Goal: Check status: Check status

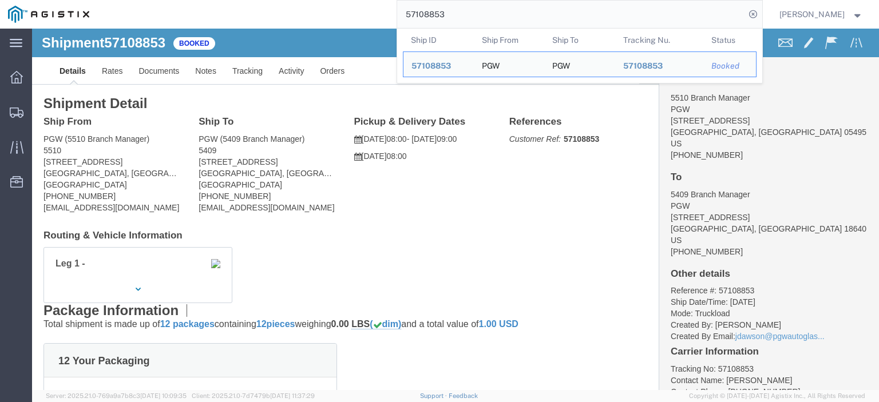
drag, startPoint x: 473, startPoint y: 17, endPoint x: 291, endPoint y: -3, distance: 182.5
click at [291, 0] on html "main_menu Created with Sketch. Collapse Menu Dashboard Shipments Traffic Resour…" at bounding box center [439, 201] width 879 height 402
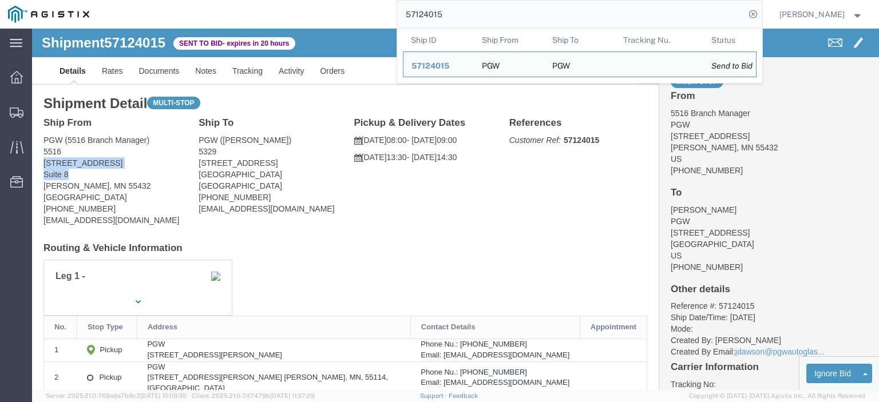
drag, startPoint x: 44, startPoint y: 142, endPoint x: 7, endPoint y: 140, distance: 37.3
click div "Ship From PGW (5516 Branch Manager) [STREET_ADDRESS][PERSON_NAME] [PHONE_NUMBER…"
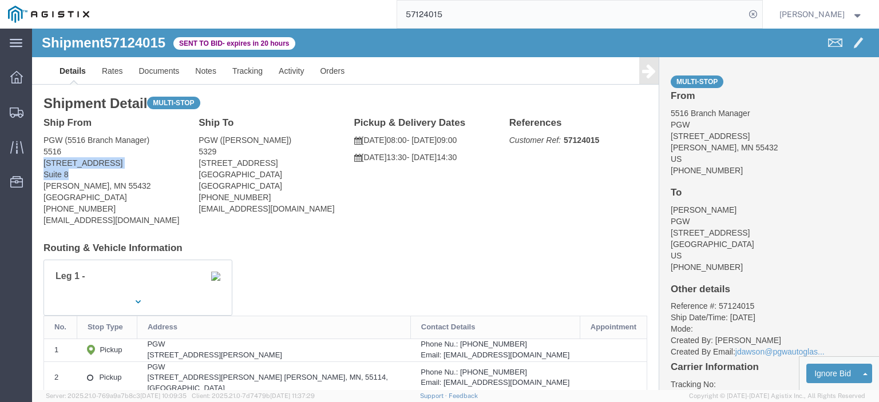
copy address "[STREET_ADDRESS]"
drag, startPoint x: 39, startPoint y: 118, endPoint x: 7, endPoint y: 110, distance: 33.0
click div "Ship From PGW (5516 Branch Manager) [STREET_ADDRESS][PERSON_NAME] [PHONE_NUMBER…"
copy address "PGW (5516 Branch Manager) 5516"
drag, startPoint x: 81, startPoint y: 160, endPoint x: 4, endPoint y: 158, distance: 76.7
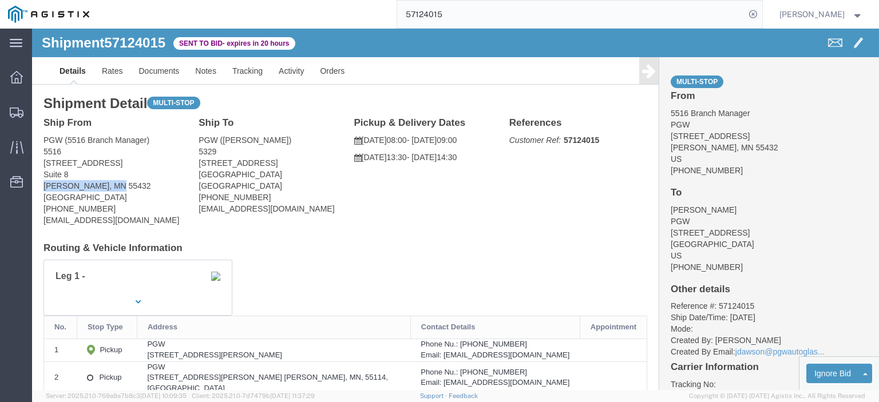
click div "Ship From PGW (5516 Branch Manager) [STREET_ADDRESS][PERSON_NAME] [PHONE_NUMBER…"
copy address "[PERSON_NAME], MN 55432"
drag, startPoint x: 64, startPoint y: 181, endPoint x: 11, endPoint y: 181, distance: 53.2
click div "Ship From PGW (5516 Branch Manager) [STREET_ADDRESS][PERSON_NAME] [PHONE_NUMBER…"
copy address "[PHONE_NUMBER]"
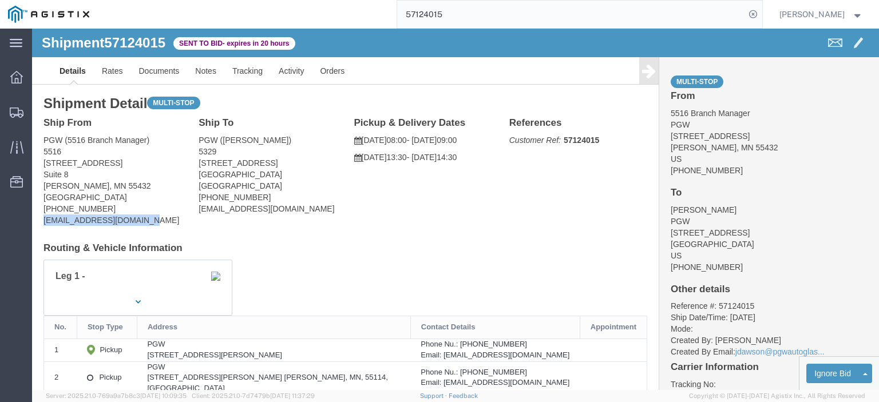
drag, startPoint x: 120, startPoint y: 197, endPoint x: 27, endPoint y: 221, distance: 95.9
click html "Shipment 57124015 Sent to Bid - expires in 20 hours Details Rates Documents Not…"
click address "PGW (5516 Branch Manager) [STREET_ADDRESS][PERSON_NAME] [PHONE_NUMBER] [EMAIL_A…"
drag, startPoint x: 127, startPoint y: 191, endPoint x: 6, endPoint y: 192, distance: 121.3
click div "Ship From PGW (5516 Branch Manager) [STREET_ADDRESS][PERSON_NAME] [PHONE_NUMBER…"
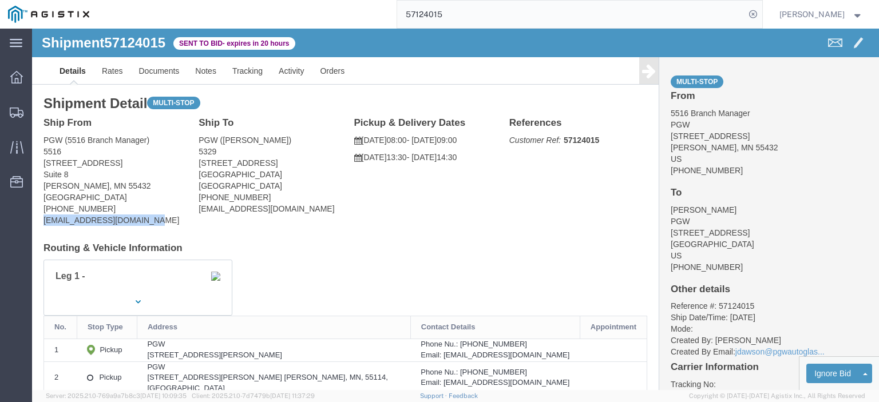
copy address "[EMAIL_ADDRESS][DOMAIN_NAME]"
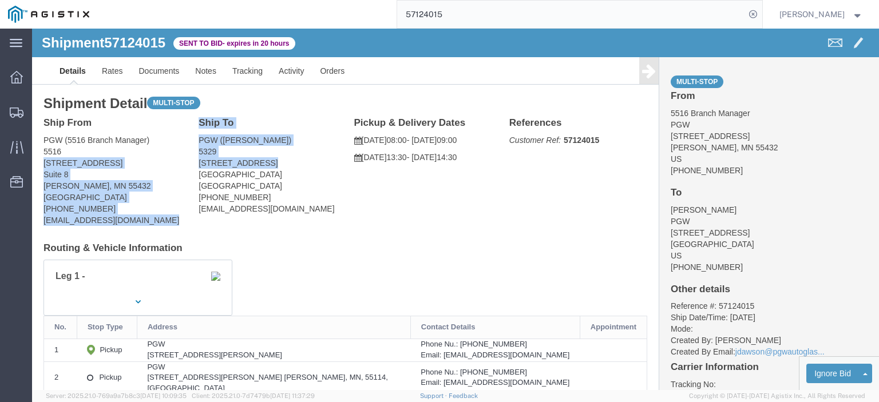
drag, startPoint x: 237, startPoint y: 133, endPoint x: 150, endPoint y: 136, distance: 86.4
click div "Ship From PGW (5516 Branch Manager) [STREET_ADDRESS][PERSON_NAME] [PHONE_NUMBER…"
click address "PGW ([PERSON_NAME]) [STREET_ADDRESS] [PHONE_NUMBER] [EMAIL_ADDRESS][DOMAIN_NAME]"
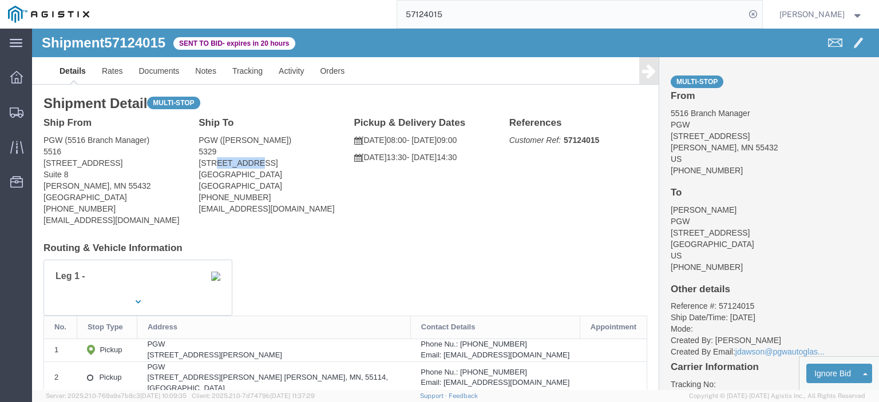
click address "PGW ([PERSON_NAME]) [STREET_ADDRESS] [PHONE_NUMBER] [EMAIL_ADDRESS][DOMAIN_NAME]"
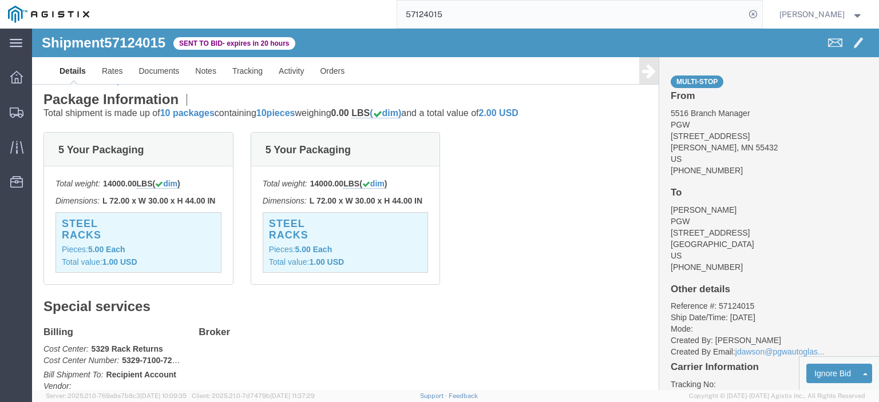
scroll to position [286, 0]
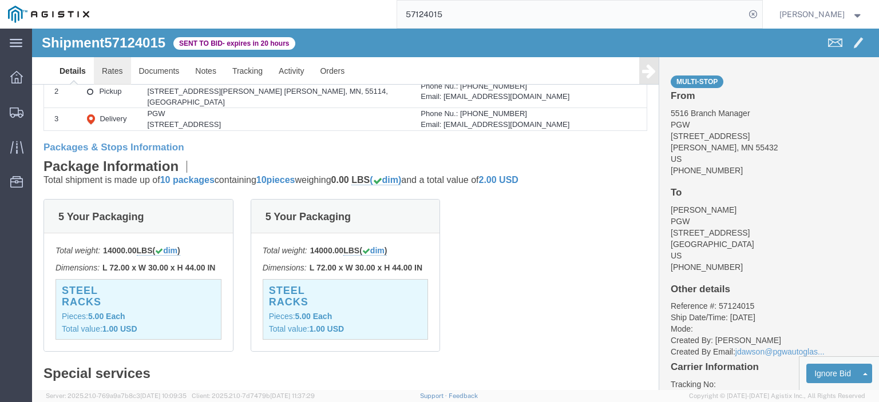
click link "Rates"
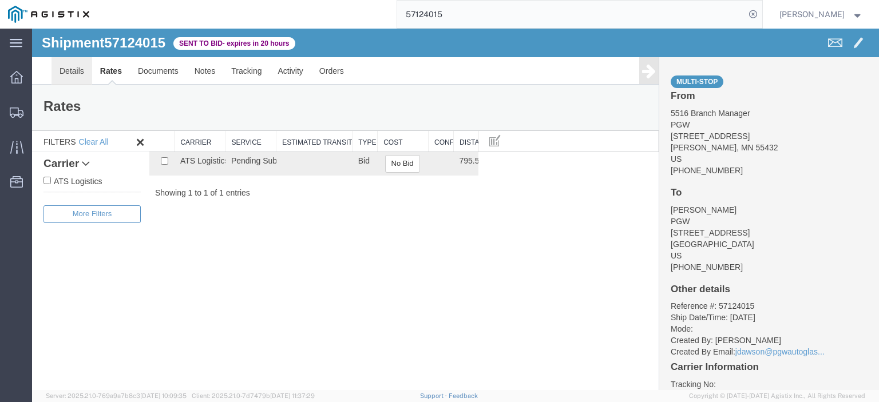
click at [66, 73] on link "Details" at bounding box center [71, 70] width 41 height 27
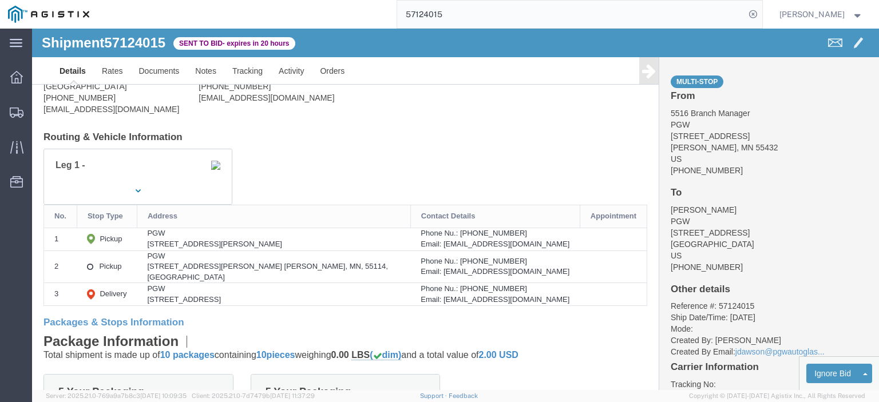
scroll to position [114, 0]
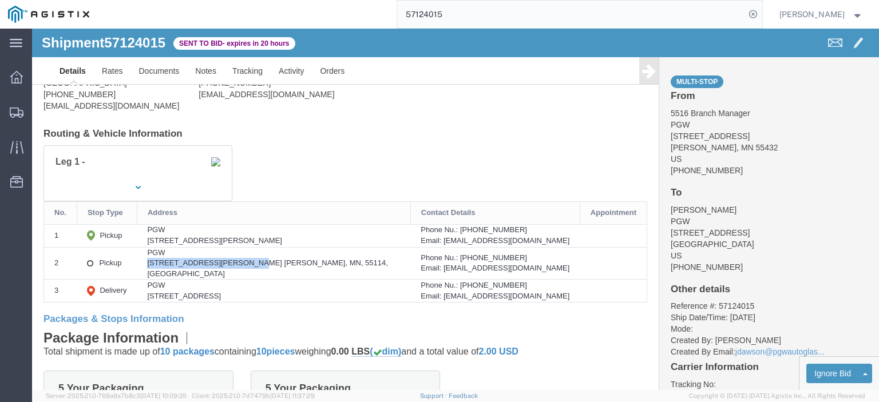
drag, startPoint x: 232, startPoint y: 236, endPoint x: 126, endPoint y: 234, distance: 106.4
click td "PGW [STREET_ADDRESS][PERSON_NAME] [PERSON_NAME], MN, 55114, [GEOGRAPHIC_DATA]"
copy div "[STREET_ADDRESS][PERSON_NAME]"
click div "PGW"
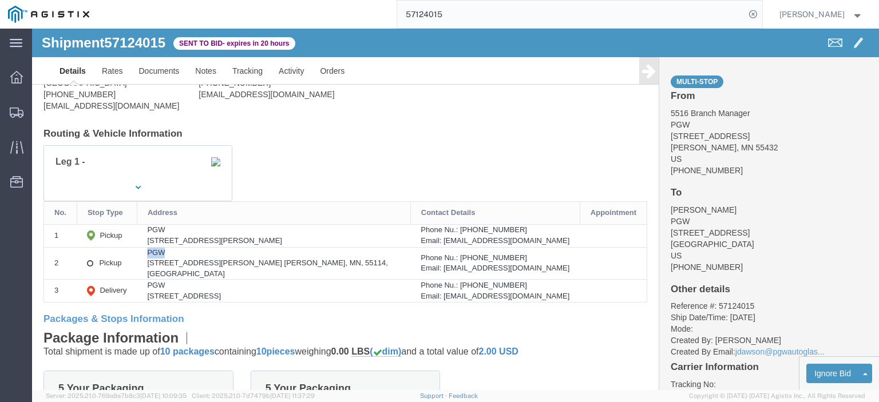
click div "PGW"
copy div "PGW"
drag, startPoint x: 307, startPoint y: 234, endPoint x: 236, endPoint y: 239, distance: 70.6
click div "[STREET_ADDRESS][PERSON_NAME] [PERSON_NAME], MN, 55114, [GEOGRAPHIC_DATA]"
copy div "ST. [PERSON_NAME], MN, 55114"
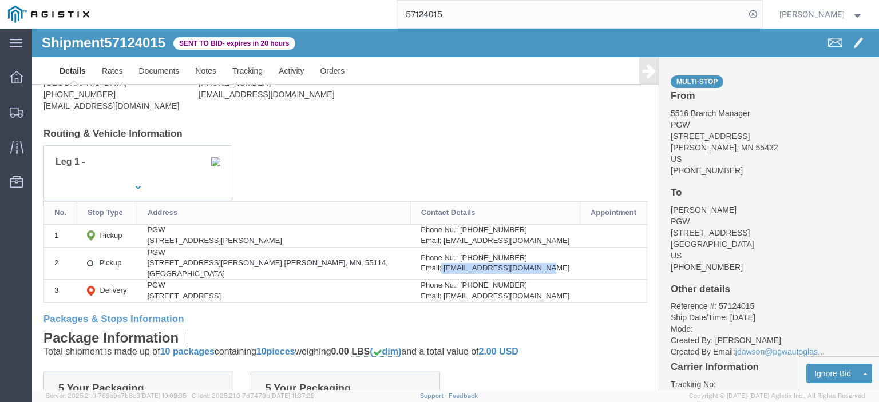
drag, startPoint x: 505, startPoint y: 234, endPoint x: 394, endPoint y: 237, distance: 111.0
click div "Email: [EMAIL_ADDRESS][DOMAIN_NAME]"
copy div "[EMAIL_ADDRESS][DOMAIN_NAME]"
drag, startPoint x: 465, startPoint y: 228, endPoint x: 407, endPoint y: 229, distance: 57.8
click div "Phone Nu.: [PHONE_NUMBER]"
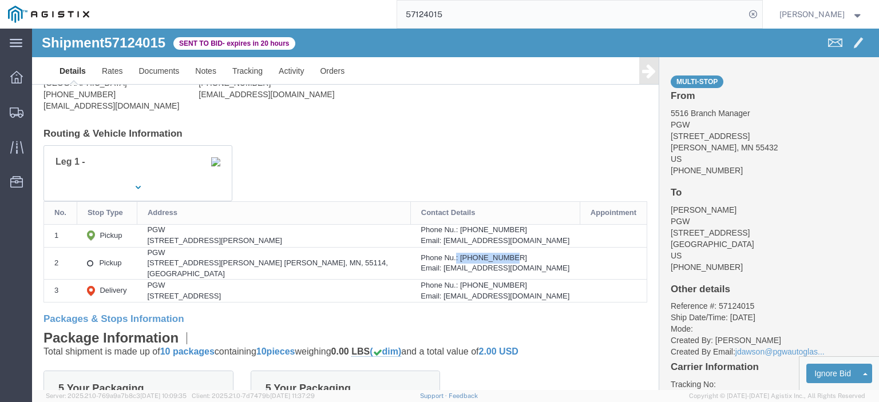
click div "Phone Nu.: [PHONE_NUMBER]"
drag, startPoint x: 472, startPoint y: 225, endPoint x: 412, endPoint y: 229, distance: 60.2
click div "Phone Nu.: [PHONE_NUMBER]"
copy div "[PHONE_NUMBER]"
drag, startPoint x: 505, startPoint y: 17, endPoint x: 237, endPoint y: -21, distance: 270.4
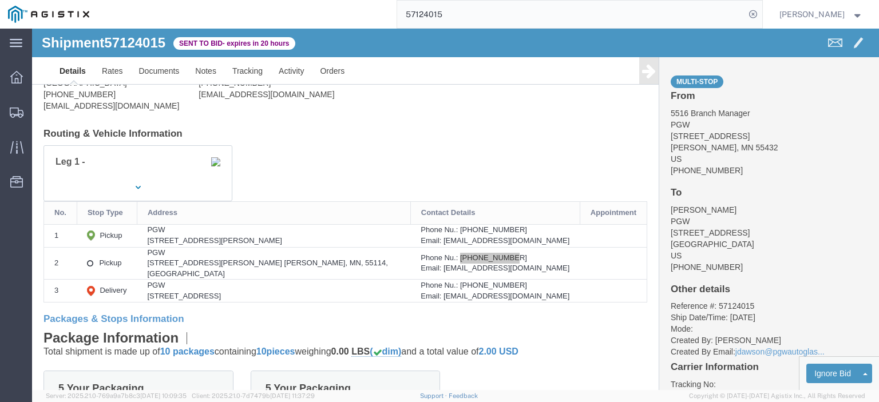
click at [237, 0] on html "main_menu Created with Sketch. Collapse Menu Dashboard Shipments Traffic Resour…" at bounding box center [439, 201] width 879 height 402
paste input "3946"
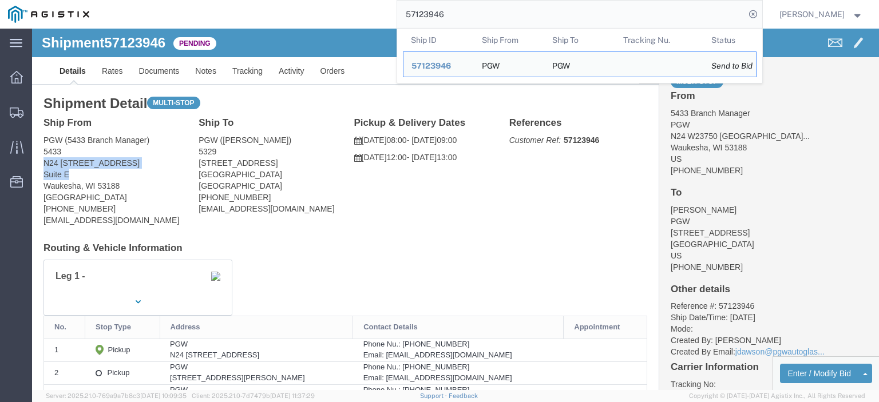
drag, startPoint x: 46, startPoint y: 145, endPoint x: 11, endPoint y: 135, distance: 36.4
click div "Ship From PGW (5433 Branch Manager) [GEOGRAPHIC_DATA][STREET_ADDRESS] [PHONE_NU…"
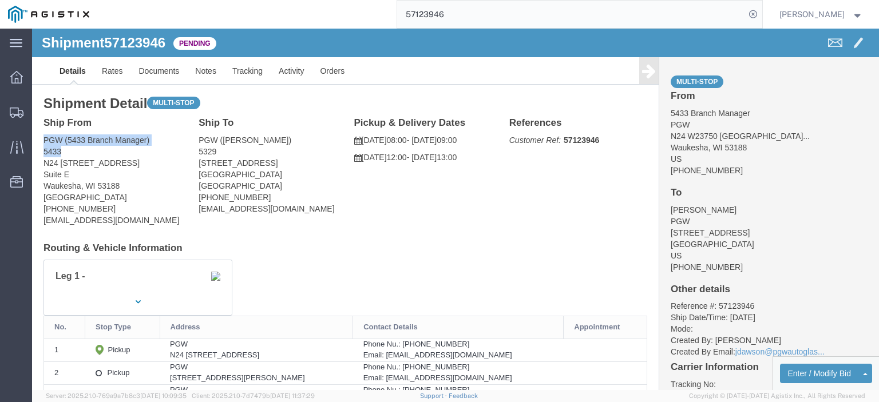
drag, startPoint x: 32, startPoint y: 124, endPoint x: 9, endPoint y: 115, distance: 25.2
click div "Ship From PGW (5433 Branch Manager) [GEOGRAPHIC_DATA][STREET_ADDRESS] [PHONE_NU…"
drag, startPoint x: 85, startPoint y: 158, endPoint x: 11, endPoint y: 157, distance: 73.8
click div "Ship From PGW (5433 Branch Manager) [GEOGRAPHIC_DATA][STREET_ADDRESS] [PHONE_NU…"
drag, startPoint x: 133, startPoint y: 192, endPoint x: 7, endPoint y: 191, distance: 126.4
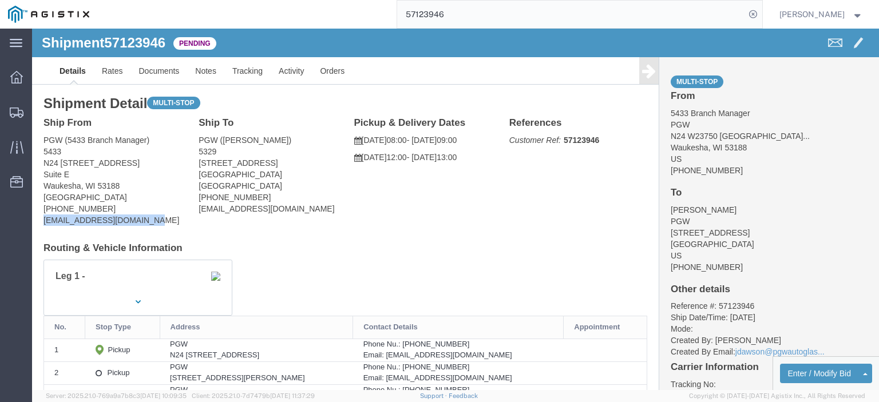
click div "Ship From PGW (5433 Branch Manager) [GEOGRAPHIC_DATA][STREET_ADDRESS] [PHONE_NU…"
drag, startPoint x: 44, startPoint y: 179, endPoint x: 11, endPoint y: 181, distance: 33.3
click div "Ship From PGW (5433 Branch Manager) [GEOGRAPHIC_DATA][STREET_ADDRESS] [PHONE_NU…"
drag, startPoint x: 234, startPoint y: 134, endPoint x: 160, endPoint y: 141, distance: 74.7
click div "Ship To PGW ([PERSON_NAME]) [STREET_ADDRESS] [PHONE_NUMBER] [EMAIL_ADDRESS][DOM…"
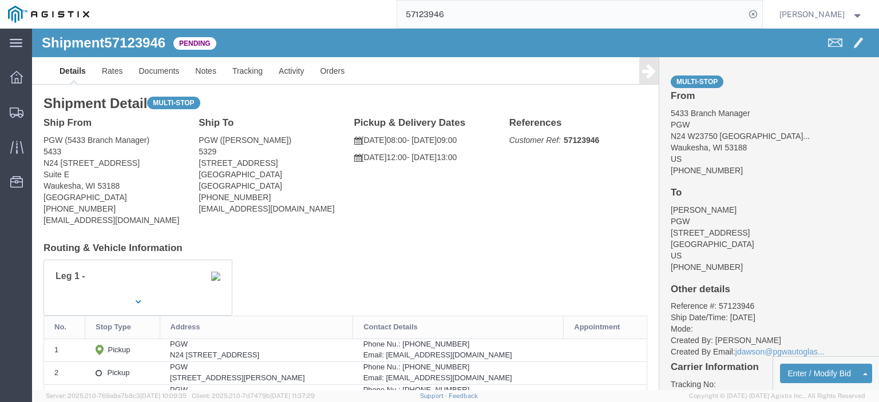
click address "PGW ([PERSON_NAME]) [STREET_ADDRESS] [PHONE_NUMBER] [EMAIL_ADDRESS][DOMAIN_NAME]"
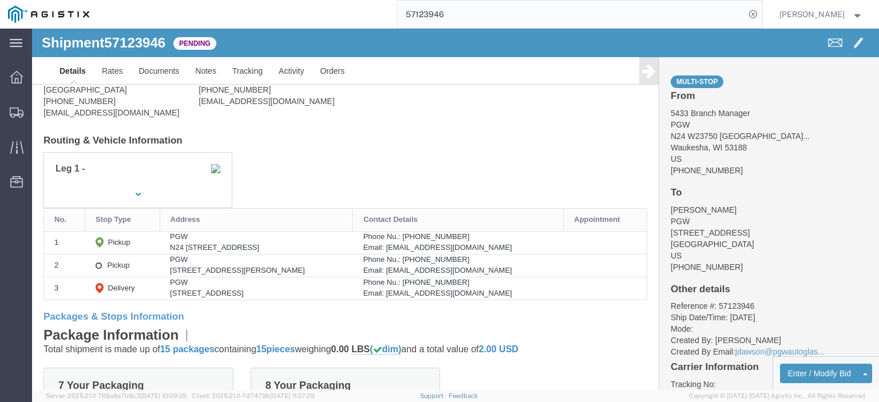
scroll to position [114, 0]
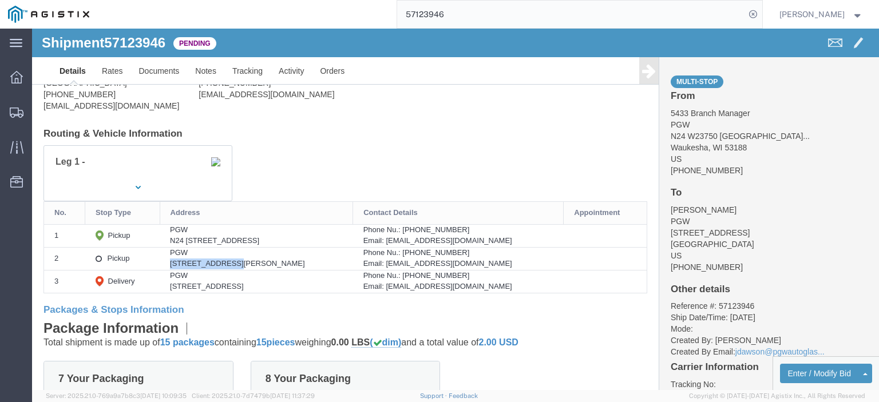
drag, startPoint x: 179, startPoint y: 235, endPoint x: 116, endPoint y: 238, distance: 62.5
click td "PGW [STREET_ADDRESS][PERSON_NAME]"
click link "Rates"
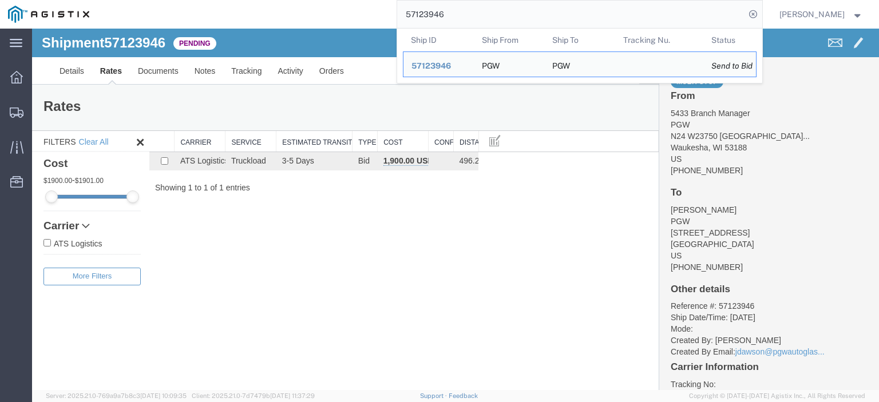
drag, startPoint x: 525, startPoint y: 14, endPoint x: 323, endPoint y: -3, distance: 202.7
click at [323, 0] on html "main_menu Created with Sketch. Collapse Menu Dashboard Shipments Traffic Resour…" at bounding box center [439, 201] width 879 height 402
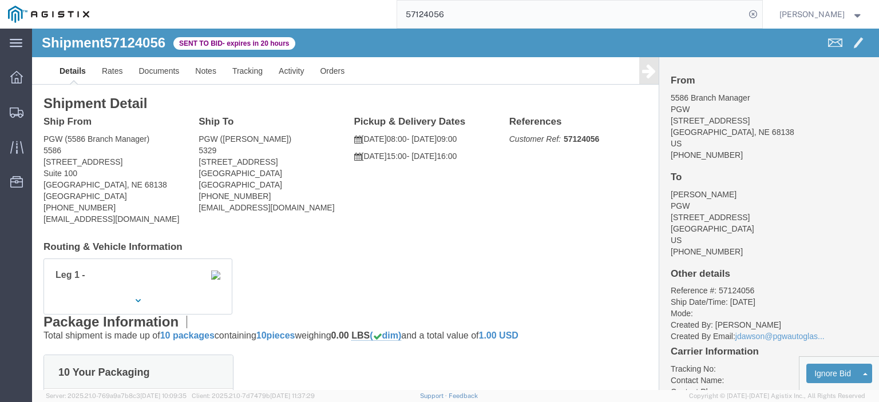
click address "PGW (5586 Branch Manager) 5586 [STREET_ADDRESS] [PHONE_NUMBER] [EMAIL_ADDRESS][…"
drag, startPoint x: 50, startPoint y: 148, endPoint x: 11, endPoint y: 133, distance: 41.7
click address "PGW (5586 Branch Manager) 5586 [STREET_ADDRESS] [PHONE_NUMBER] [EMAIL_ADDRESS][…"
drag, startPoint x: 41, startPoint y: 121, endPoint x: 7, endPoint y: 106, distance: 37.2
click div "Ship From PGW (5586 Branch Manager) 5586 [STREET_ADDRESS] [PHONE_NUMBER] [EMAIL…"
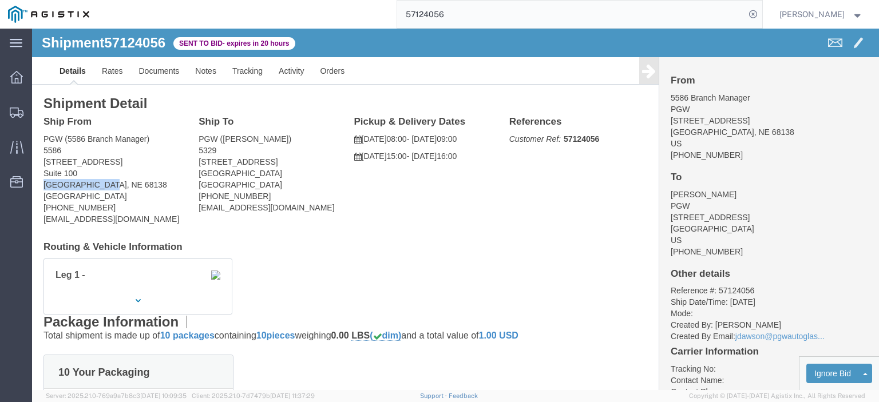
drag, startPoint x: 79, startPoint y: 157, endPoint x: 18, endPoint y: 156, distance: 61.2
click address "PGW (5586 Branch Manager) 5586 [STREET_ADDRESS] [PHONE_NUMBER] [EMAIL_ADDRESS][…"
drag, startPoint x: 126, startPoint y: 190, endPoint x: 15, endPoint y: 195, distance: 111.1
click address "PGW (5586 Branch Manager) 5586 [STREET_ADDRESS] [PHONE_NUMBER] [EMAIL_ADDRESS][…"
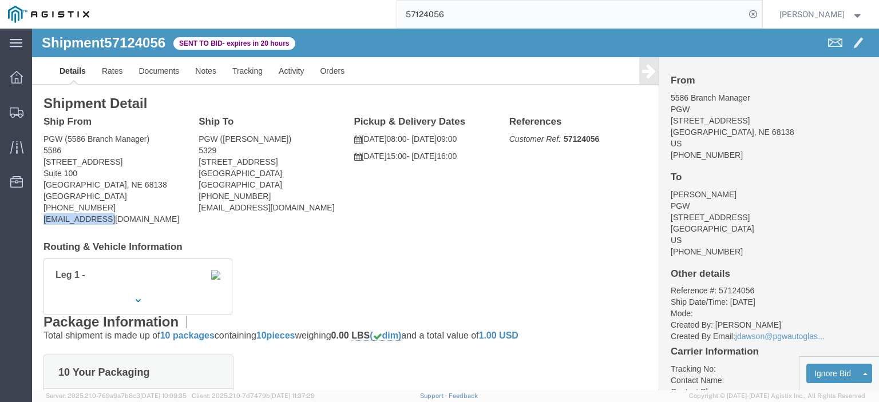
click address "PGW (5586 Branch Manager) 5586 [STREET_ADDRESS] [PHONE_NUMBER] [EMAIL_ADDRESS][…"
drag, startPoint x: 63, startPoint y: 179, endPoint x: 11, endPoint y: 181, distance: 52.1
click div "Ship From PGW (5586 Branch Manager) 5586 [STREET_ADDRESS] [PHONE_NUMBER] [EMAIL…"
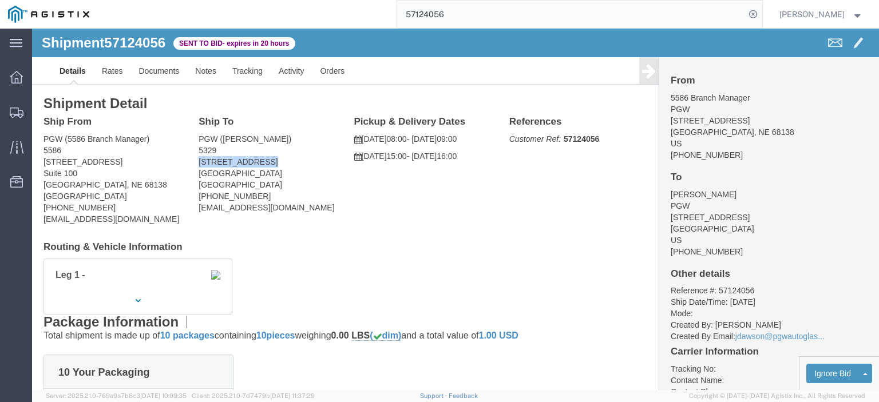
drag, startPoint x: 237, startPoint y: 133, endPoint x: 160, endPoint y: 139, distance: 78.0
click div "Ship To PGW ([PERSON_NAME]) [STREET_ADDRESS] [PHONE_NUMBER] [EMAIL_ADDRESS][DOM…"
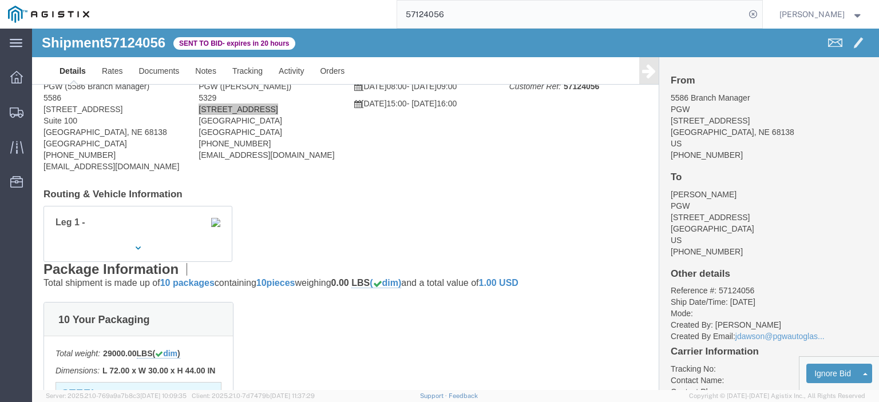
scroll to position [114, 0]
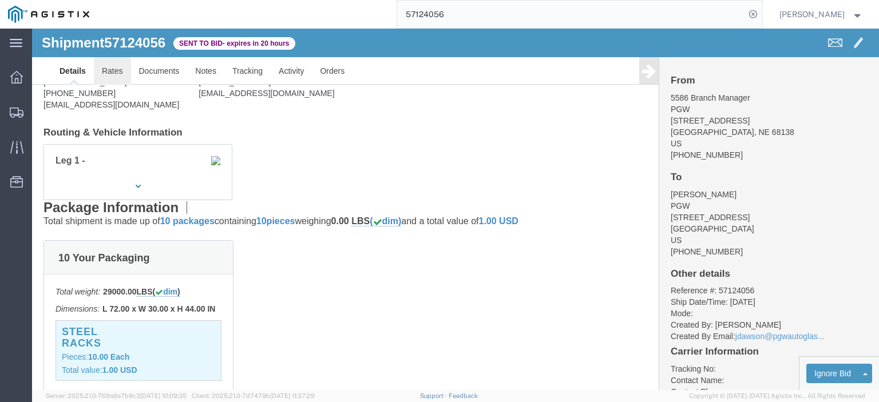
drag, startPoint x: 85, startPoint y: 39, endPoint x: 98, endPoint y: 40, distance: 13.2
click link "Rates"
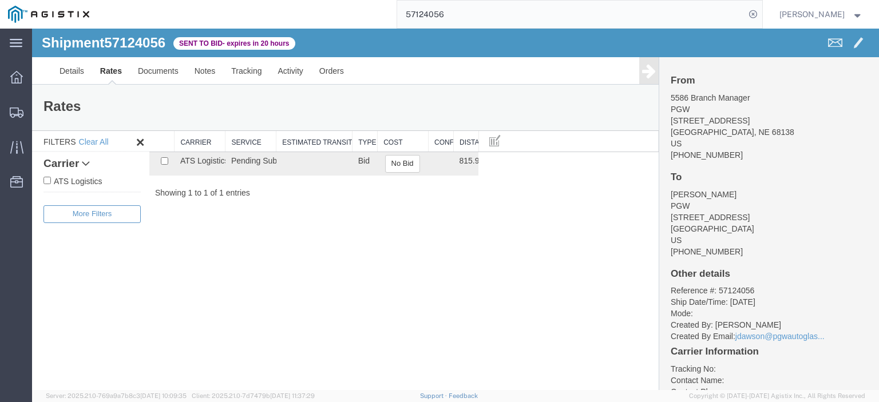
drag, startPoint x: 399, startPoint y: -5, endPoint x: 284, endPoint y: -22, distance: 116.8
click at [284, 0] on html "main_menu Created with Sketch. Collapse Menu Dashboard Shipments Traffic Resour…" at bounding box center [439, 201] width 879 height 402
paste input "08853"
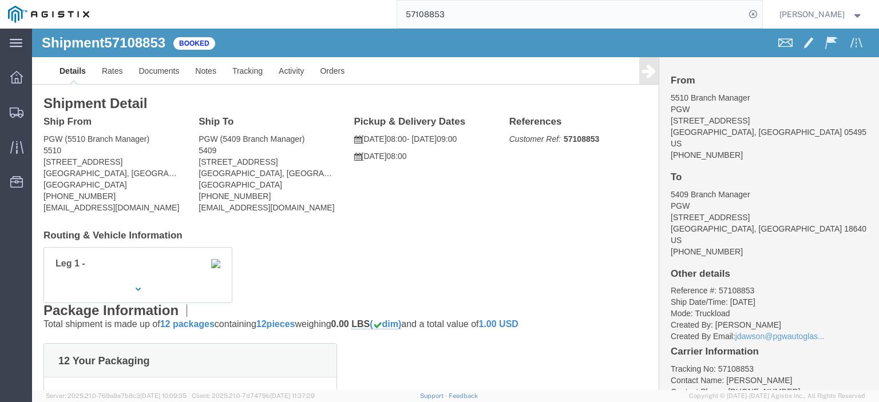
drag, startPoint x: 489, startPoint y: 13, endPoint x: 273, endPoint y: -18, distance: 217.8
click at [273, 0] on html "main_menu Created with Sketch. Collapse Menu Dashboard Shipments Traffic Resour…" at bounding box center [439, 201] width 879 height 402
paste input "25113"
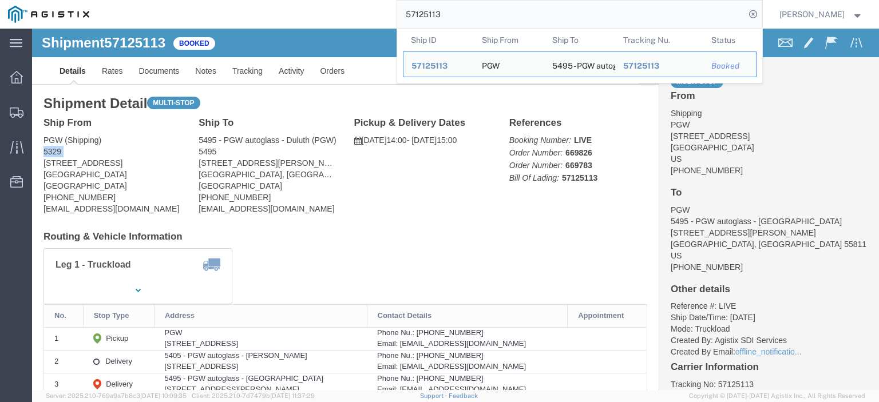
drag, startPoint x: 82, startPoint y: 127, endPoint x: 29, endPoint y: 161, distance: 63.3
click html "Shipment 57125113 Booked Details Rates Documents Notes Tracking Activity Orders…"
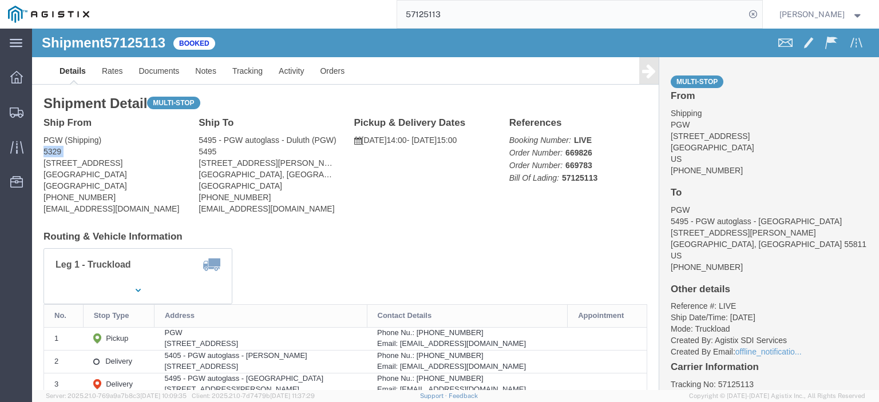
click address "PGW (Shipping) [STREET_ADDRESS] [PHONE_NUMBER] [EMAIL_ADDRESS][DOMAIN_NAME]"
drag, startPoint x: 84, startPoint y: 135, endPoint x: 1, endPoint y: 137, distance: 82.4
click div "Shipment Detail Multi-stop Ship From PGW (Shipping) [GEOGRAPHIC_DATA][STREET_AD…"
drag, startPoint x: 252, startPoint y: 129, endPoint x: 168, endPoint y: 138, distance: 84.5
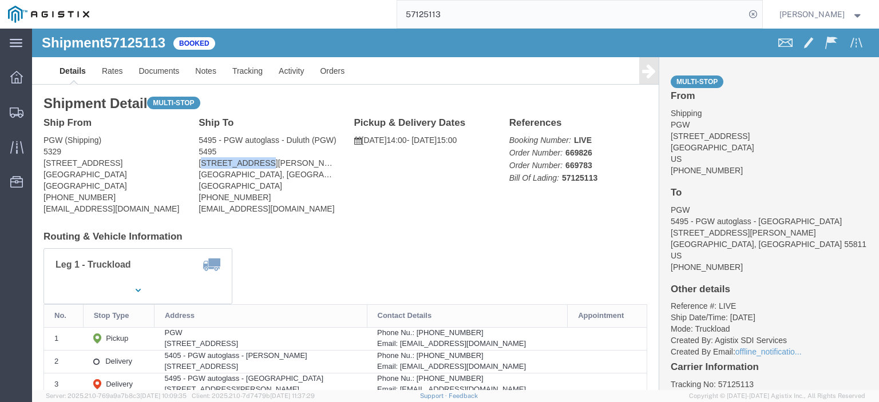
click address "5495 - PGW autoglass - Duluth (PGW) 5495 [STREET_ADDRESS][PERSON_NAME] [PHONE_N…"
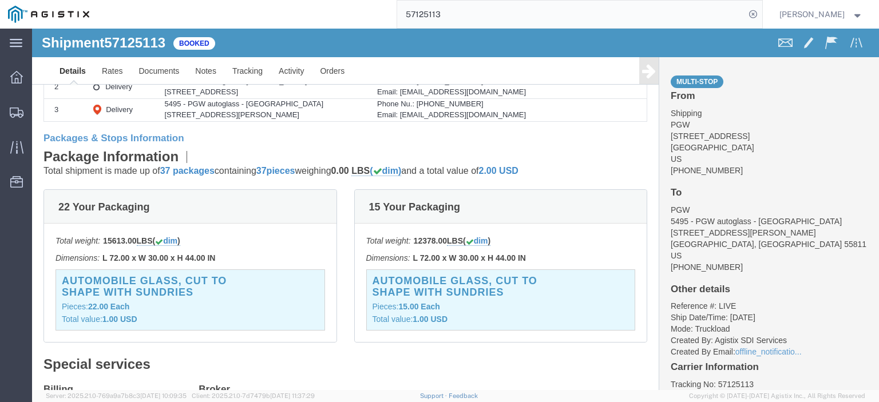
scroll to position [160, 0]
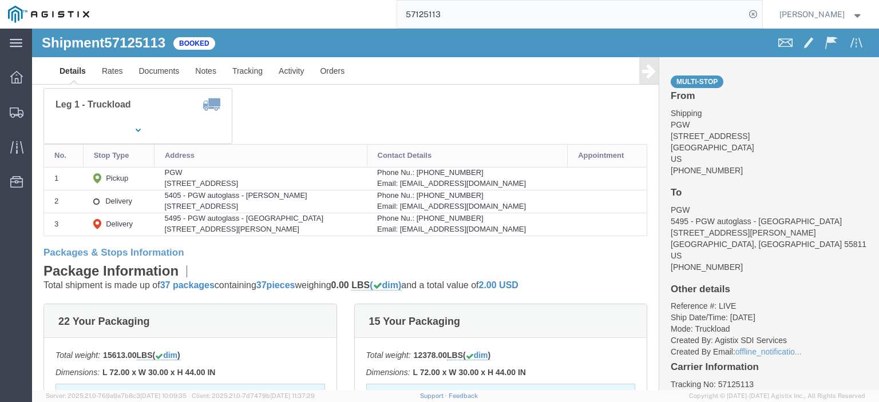
drag, startPoint x: 204, startPoint y: 177, endPoint x: 123, endPoint y: 177, distance: 80.7
click td "5405 - PGW autoglass - [PERSON_NAME] [STREET_ADDRESS]"
drag, startPoint x: 213, startPoint y: 170, endPoint x: 128, endPoint y: 169, distance: 85.3
click td "5405 - PGW autoglass - [PERSON_NAME] [STREET_ADDRESS]"
drag, startPoint x: 277, startPoint y: 174, endPoint x: 207, endPoint y: 180, distance: 70.6
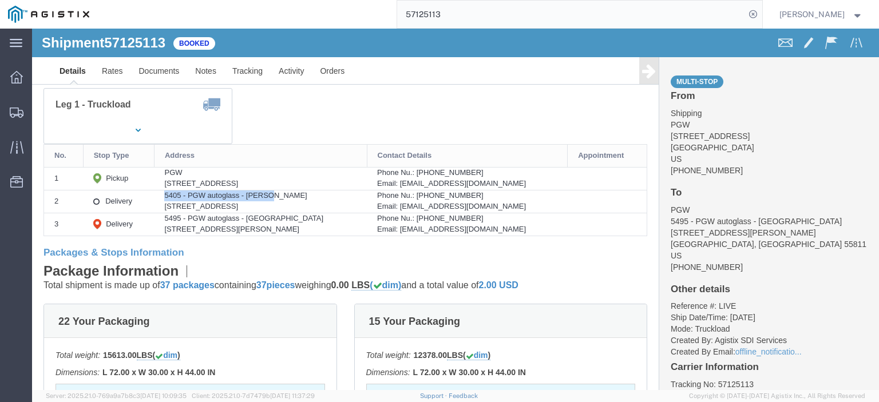
click div "[STREET_ADDRESS]"
drag, startPoint x: 210, startPoint y: 177, endPoint x: 233, endPoint y: 184, distance: 24.3
click tbody "1 Pickup PGW [STREET_ADDRESS] Phone Nu.: [PHONE_NUMBER] Email: [EMAIL_ADDRESS][…"
drag, startPoint x: 300, startPoint y: 177, endPoint x: 207, endPoint y: 179, distance: 93.9
click div "[STREET_ADDRESS]"
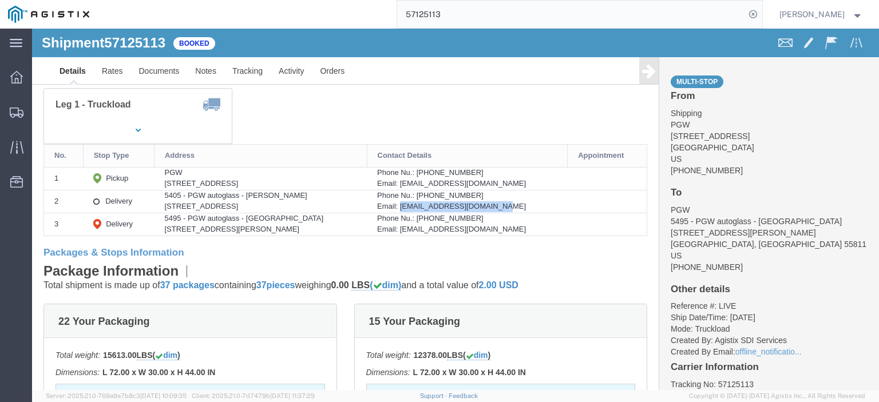
drag, startPoint x: 499, startPoint y: 177, endPoint x: 391, endPoint y: 179, distance: 108.2
click div "Email: [EMAIL_ADDRESS][DOMAIN_NAME]"
drag, startPoint x: 458, startPoint y: 166, endPoint x: 408, endPoint y: 165, distance: 49.2
click div "Phone Nu.: [PHONE_NUMBER]"
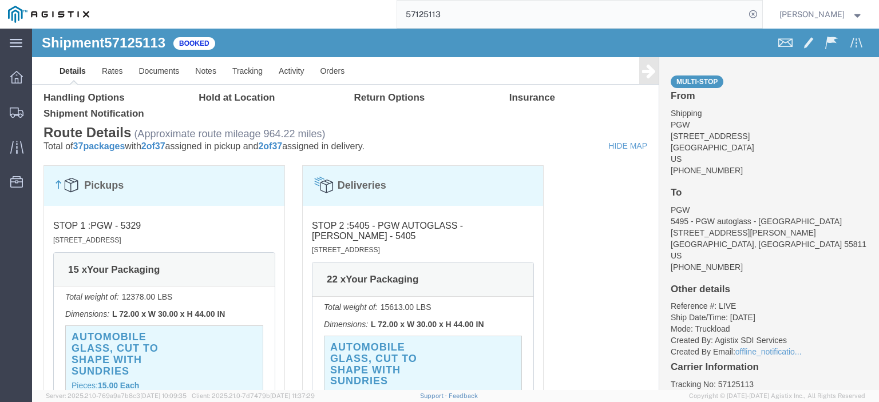
scroll to position [790, 0]
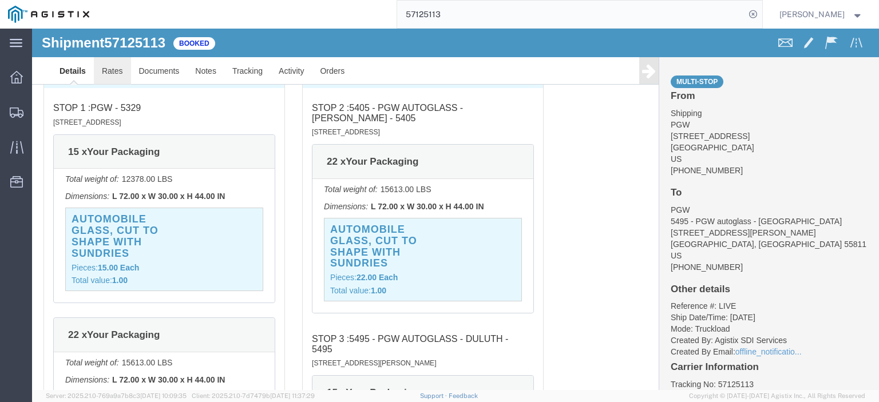
click link "Rates"
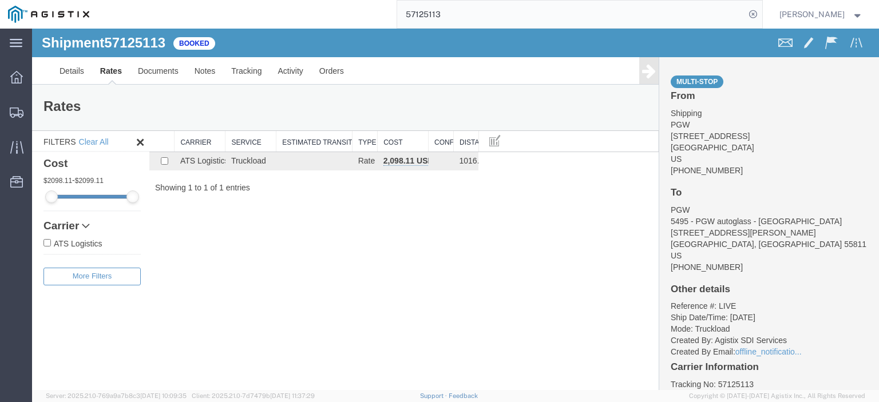
drag, startPoint x: 446, startPoint y: 4, endPoint x: 320, endPoint y: 1, distance: 125.9
click at [320, 1] on div "57125113" at bounding box center [429, 14] width 665 height 29
paste input "22"
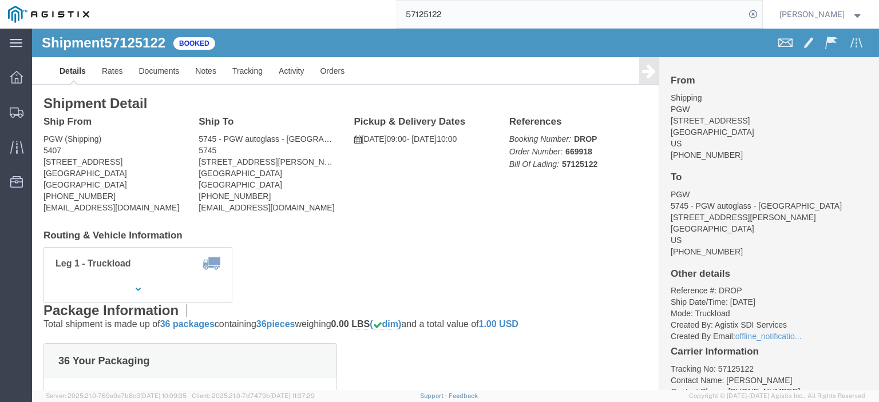
drag, startPoint x: 104, startPoint y: 135, endPoint x: 10, endPoint y: 133, distance: 94.4
click div "Ship From PGW (Shipping) 5407 [STREET_ADDRESS] [PHONE_NUMBER] [EMAIL_ADDRESS][D…"
drag, startPoint x: 227, startPoint y: 133, endPoint x: 160, endPoint y: 136, distance: 67.0
click div "Ship To 5745 - PGW autoglass - [GEOGRAPHIC_DATA] (PGW) 5745 [STREET_ADDRESS][PE…"
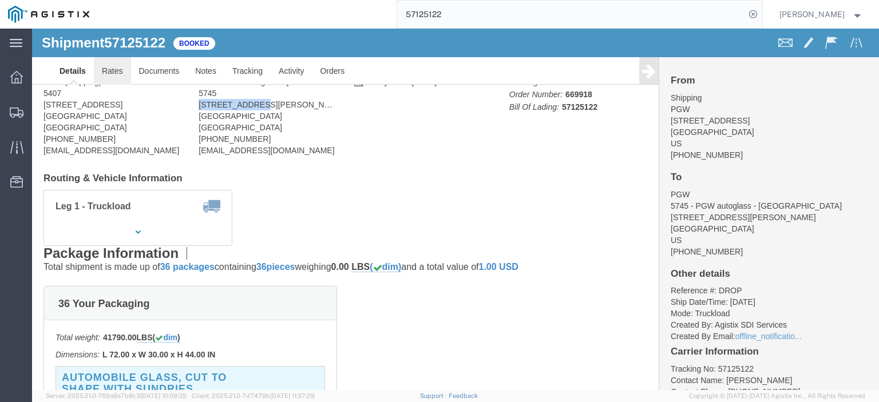
drag, startPoint x: 90, startPoint y: 39, endPoint x: 101, endPoint y: 38, distance: 10.9
click link "Rates"
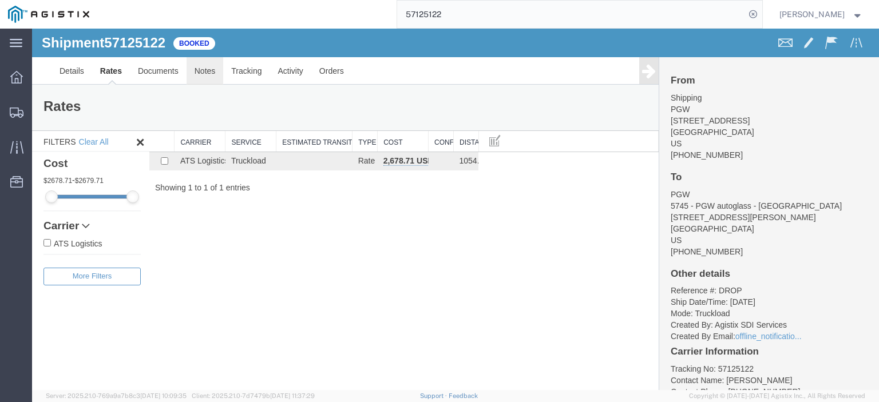
click at [206, 75] on link "Notes" at bounding box center [205, 70] width 37 height 27
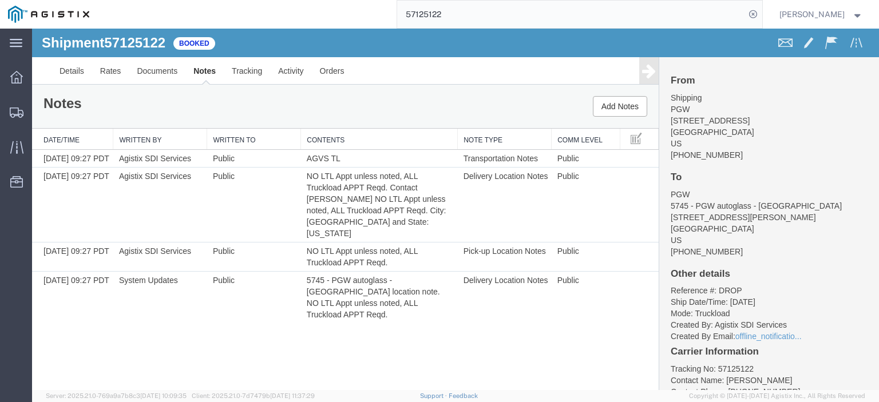
drag, startPoint x: 493, startPoint y: 10, endPoint x: 341, endPoint y: -19, distance: 154.4
click at [341, 0] on html "main_menu Created with Sketch. Collapse Menu Dashboard Shipments Traffic Resour…" at bounding box center [439, 201] width 879 height 402
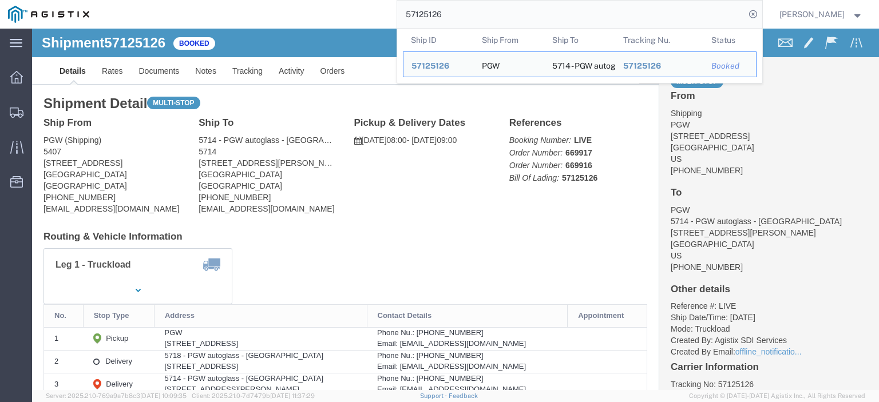
drag, startPoint x: 107, startPoint y: 136, endPoint x: 17, endPoint y: 136, distance: 90.4
click address "PGW (Shipping) 5407 [STREET_ADDRESS] [PHONE_NUMBER] [EMAIL_ADDRESS][DOMAIN_NAME]"
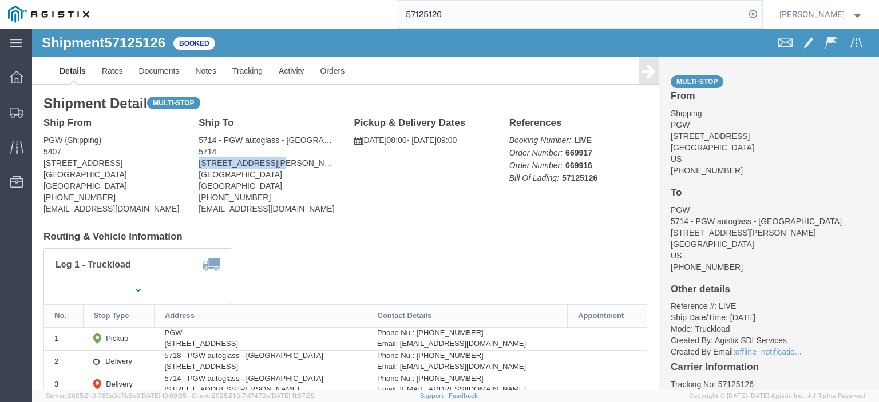
drag, startPoint x: 243, startPoint y: 137, endPoint x: 161, endPoint y: 136, distance: 82.4
click div "Ship To 5714 - PGW autoglass - [GEOGRAPHIC_DATA] (PGW) [STREET_ADDRESS][PERSON_…"
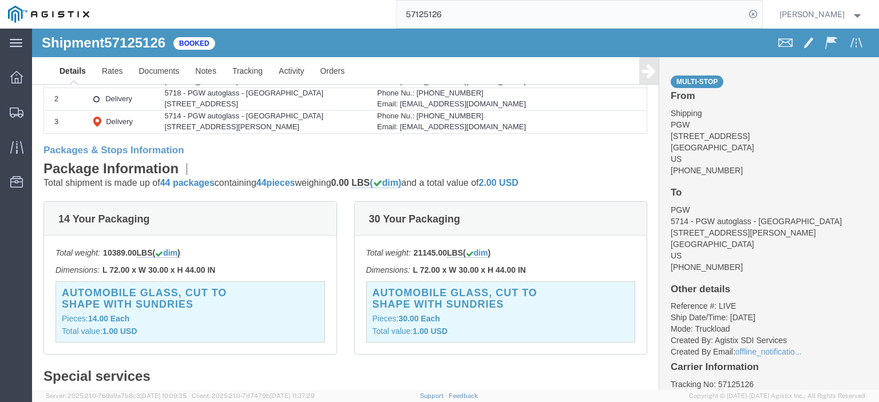
scroll to position [172, 0]
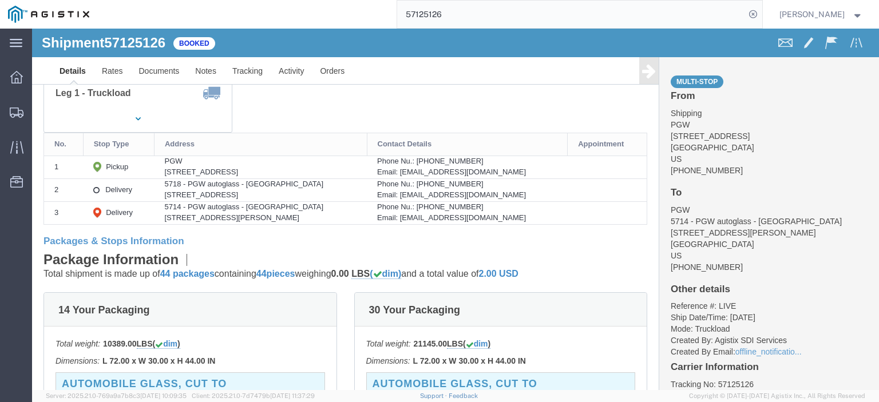
drag, startPoint x: 205, startPoint y: 165, endPoint x: 133, endPoint y: 167, distance: 72.7
click div "[STREET_ADDRESS]"
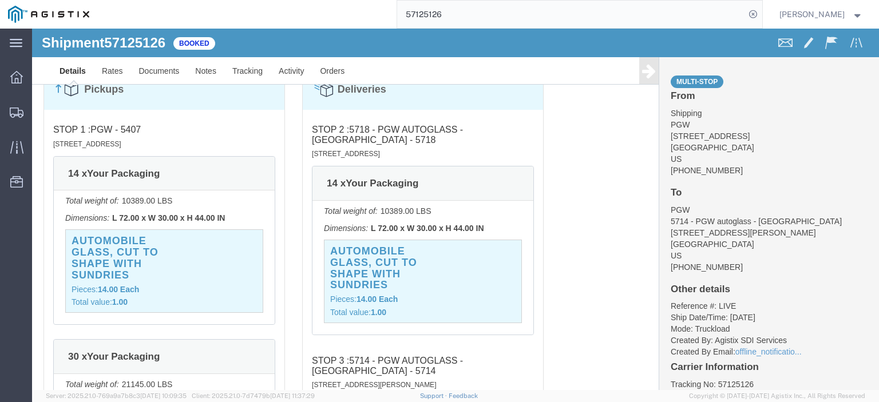
scroll to position [858, 0]
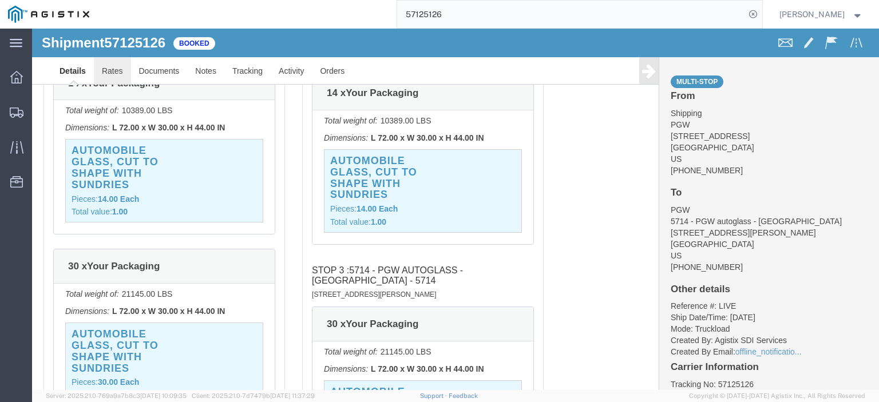
click link "Rates"
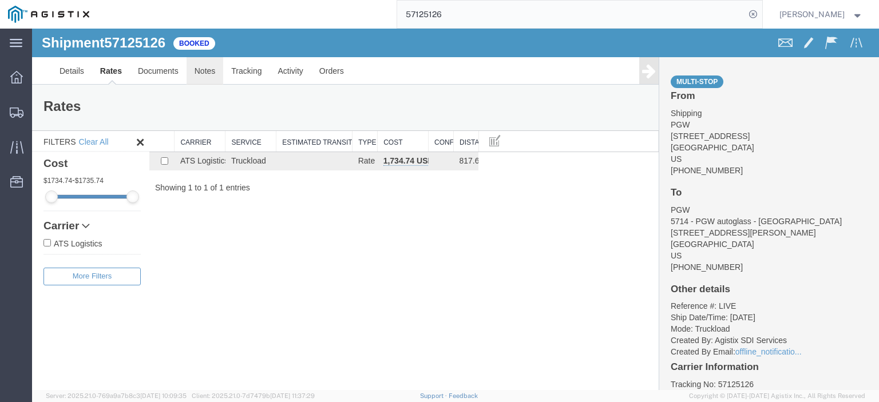
click at [209, 76] on link "Notes" at bounding box center [205, 70] width 37 height 27
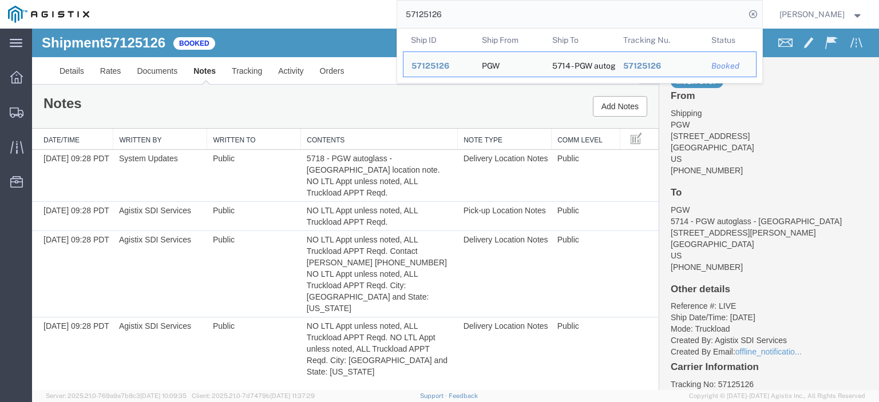
drag, startPoint x: 485, startPoint y: 9, endPoint x: 261, endPoint y: -7, distance: 224.9
click at [261, 0] on html "main_menu Created with Sketch. Collapse Menu Dashboard Shipments Traffic Resour…" at bounding box center [439, 201] width 879 height 402
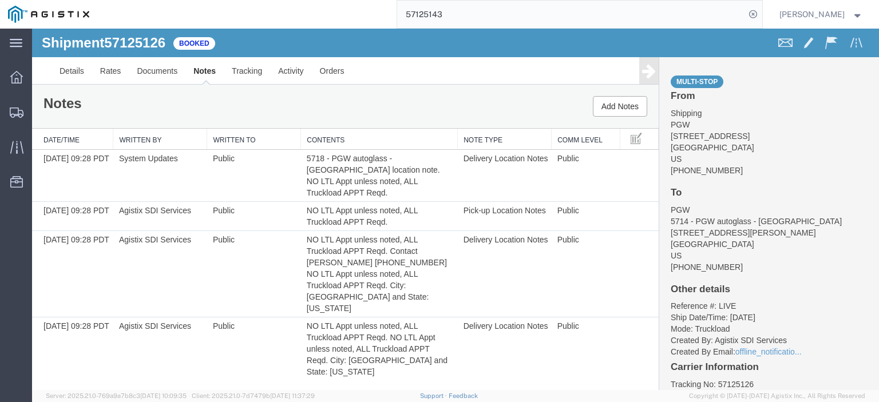
type input "57125143"
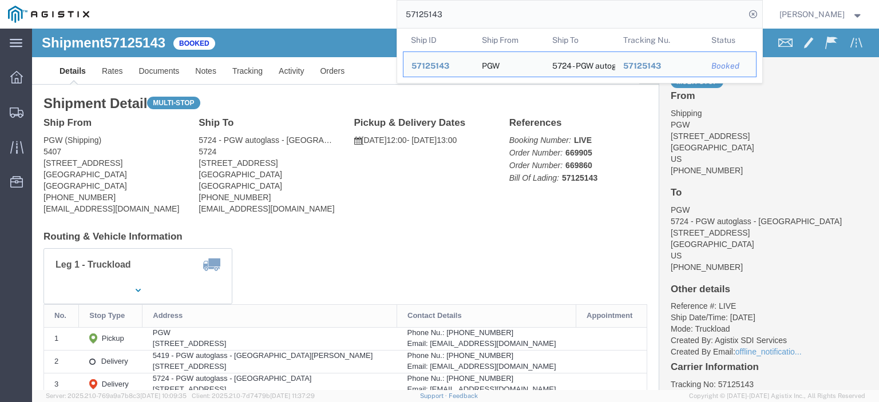
drag, startPoint x: 114, startPoint y: 136, endPoint x: 9, endPoint y: 130, distance: 105.4
click div "Ship From PGW (Shipping) 5407 [STREET_ADDRESS] [PHONE_NUMBER] [EMAIL_ADDRESS][D…"
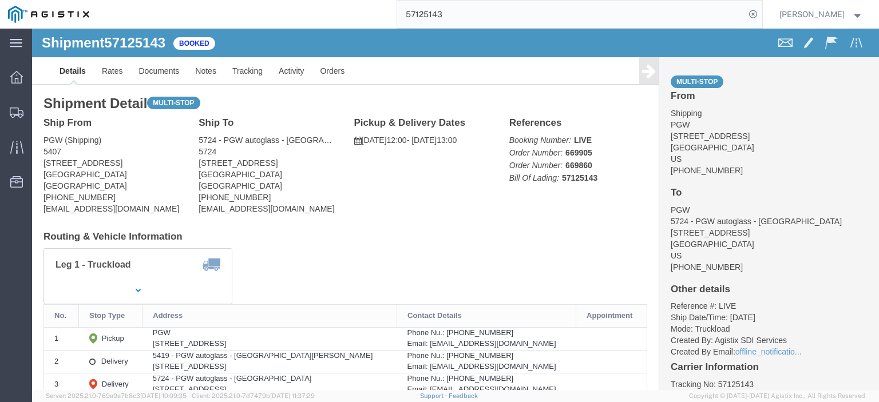
drag, startPoint x: 27, startPoint y: 128, endPoint x: 14, endPoint y: 137, distance: 15.6
click address "PGW (Shipping) 5407 [STREET_ADDRESS] [PHONE_NUMBER] [EMAIL_ADDRESS][DOMAIN_NAME]"
drag, startPoint x: 248, startPoint y: 134, endPoint x: 165, endPoint y: 136, distance: 83.0
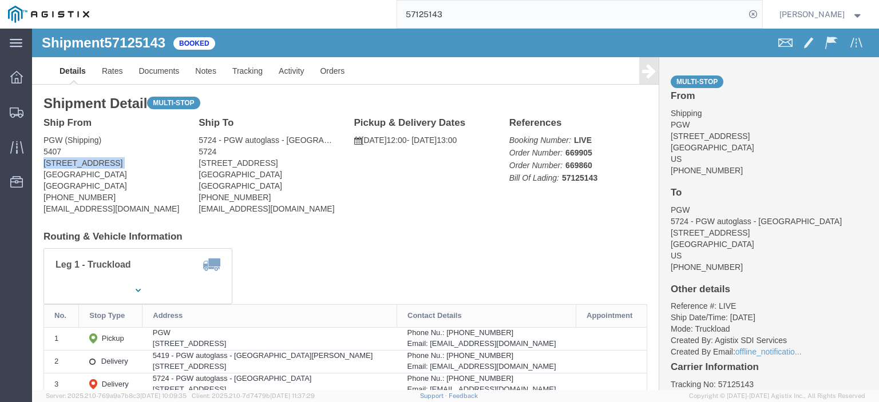
click address "5724 - PGW autoglass - [GEOGRAPHIC_DATA] (PGW) [STREET_ADDRESS] [PHONE_NUMBER] …"
drag, startPoint x: 185, startPoint y: 119, endPoint x: 160, endPoint y: 105, distance: 28.7
click div "Ship To 5724 - PGW autoglass - [GEOGRAPHIC_DATA] (PGW) 5724 [STREET_ADDRESS] [P…"
drag, startPoint x: 235, startPoint y: 144, endPoint x: 162, endPoint y: 146, distance: 72.7
click div "Ship To 5724 - PGW autoglass - [GEOGRAPHIC_DATA] (PGW) 5724 [STREET_ADDRESS] [P…"
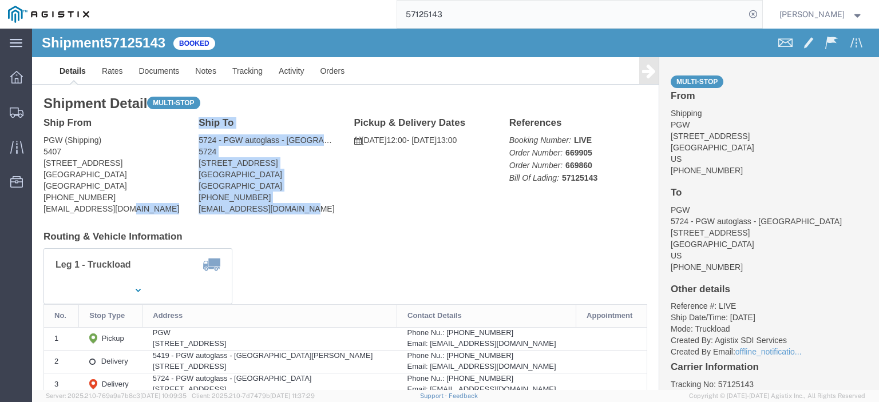
drag, startPoint x: 283, startPoint y: 181, endPoint x: 154, endPoint y: 183, distance: 129.3
click div "Ship From PGW (Shipping) 5407 [STREET_ADDRESS] [PHONE_NUMBER] [EMAIL_ADDRESS][D…"
drag, startPoint x: 192, startPoint y: 181, endPoint x: 217, endPoint y: 184, distance: 25.8
click address "5724 - PGW autoglass - [GEOGRAPHIC_DATA] (PGW) [STREET_ADDRESS] [PHONE_NUMBER] …"
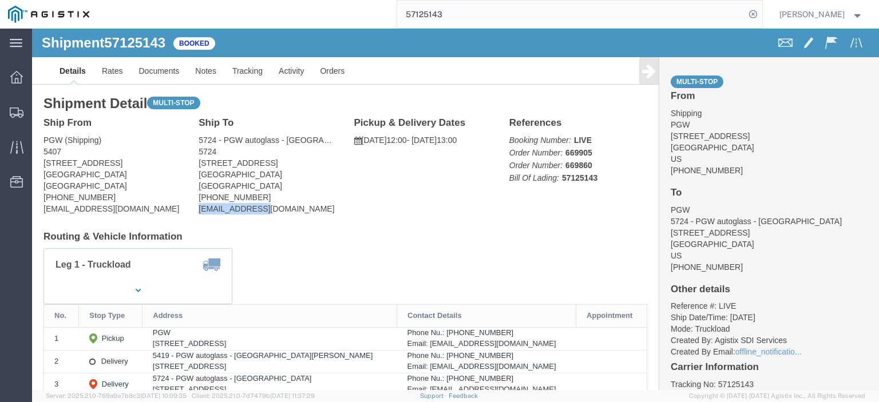
click address "5724 - PGW autoglass - [GEOGRAPHIC_DATA] (PGW) [STREET_ADDRESS] [PHONE_NUMBER] …"
drag, startPoint x: 223, startPoint y: 165, endPoint x: 166, endPoint y: 168, distance: 56.1
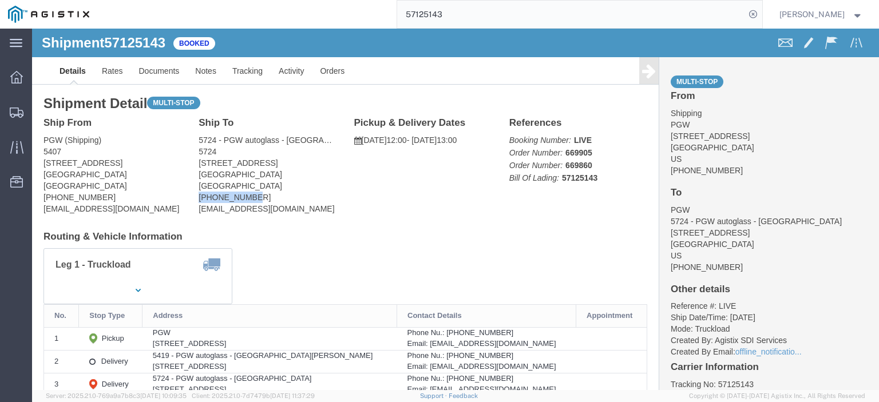
click div "Ship To 5724 - PGW autoglass - [GEOGRAPHIC_DATA] (PGW) 5724 [STREET_ADDRESS] [P…"
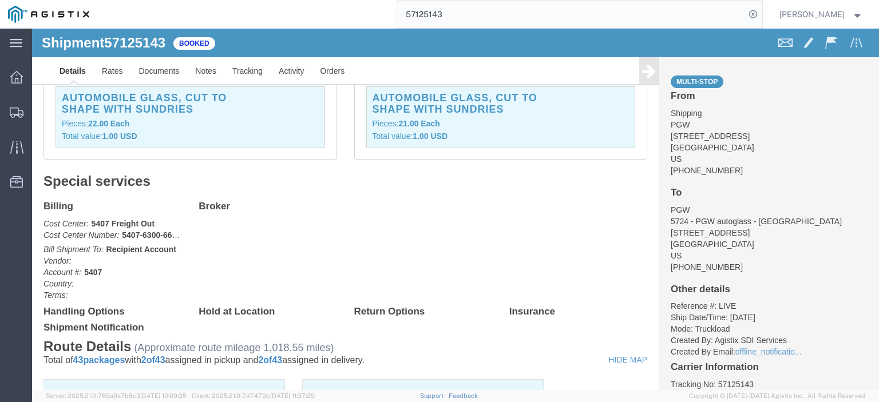
scroll to position [229, 0]
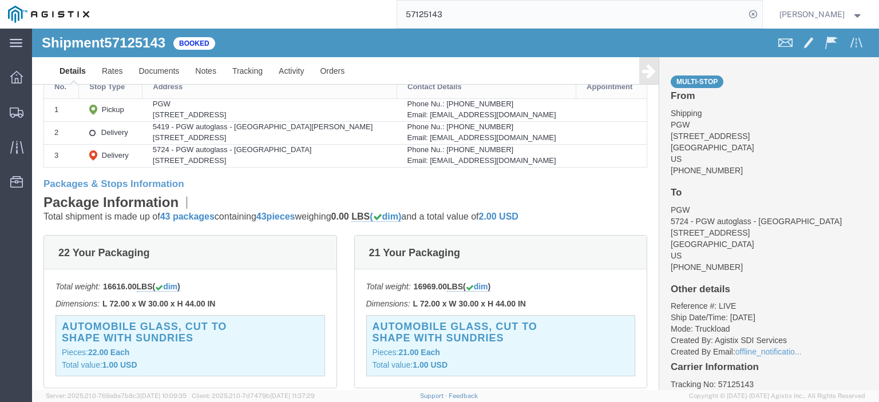
drag, startPoint x: 199, startPoint y: 109, endPoint x: 132, endPoint y: 113, distance: 67.6
click td "5419 - PGW autoglass - [GEOGRAPHIC_DATA][PERSON_NAME] [STREET_ADDRESS]"
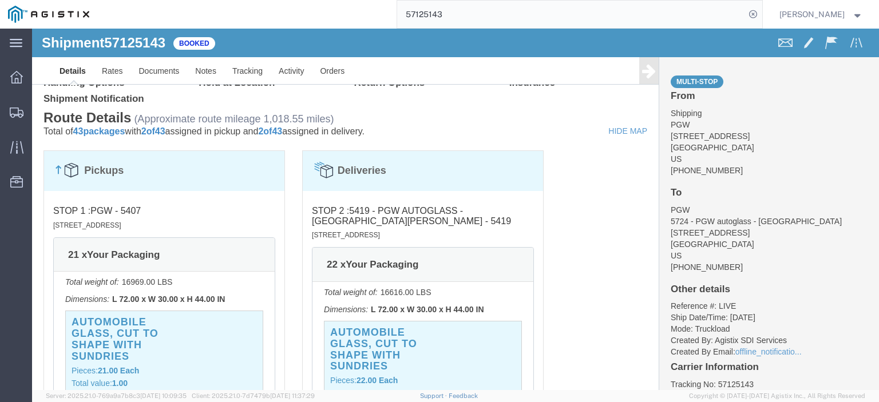
scroll to position [973, 0]
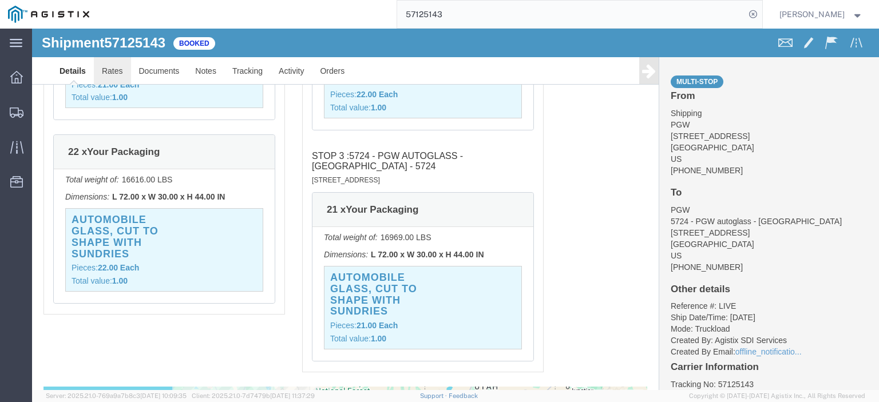
click link "Rates"
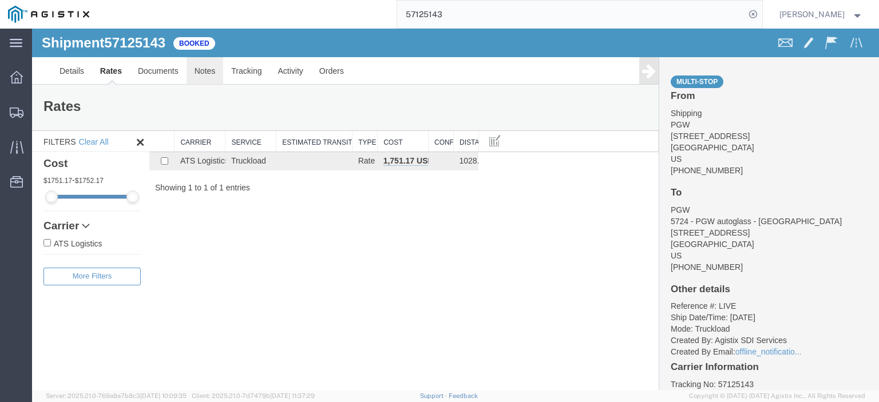
click at [215, 78] on link "Notes" at bounding box center [205, 70] width 37 height 27
